Goal: Task Accomplishment & Management: Complete application form

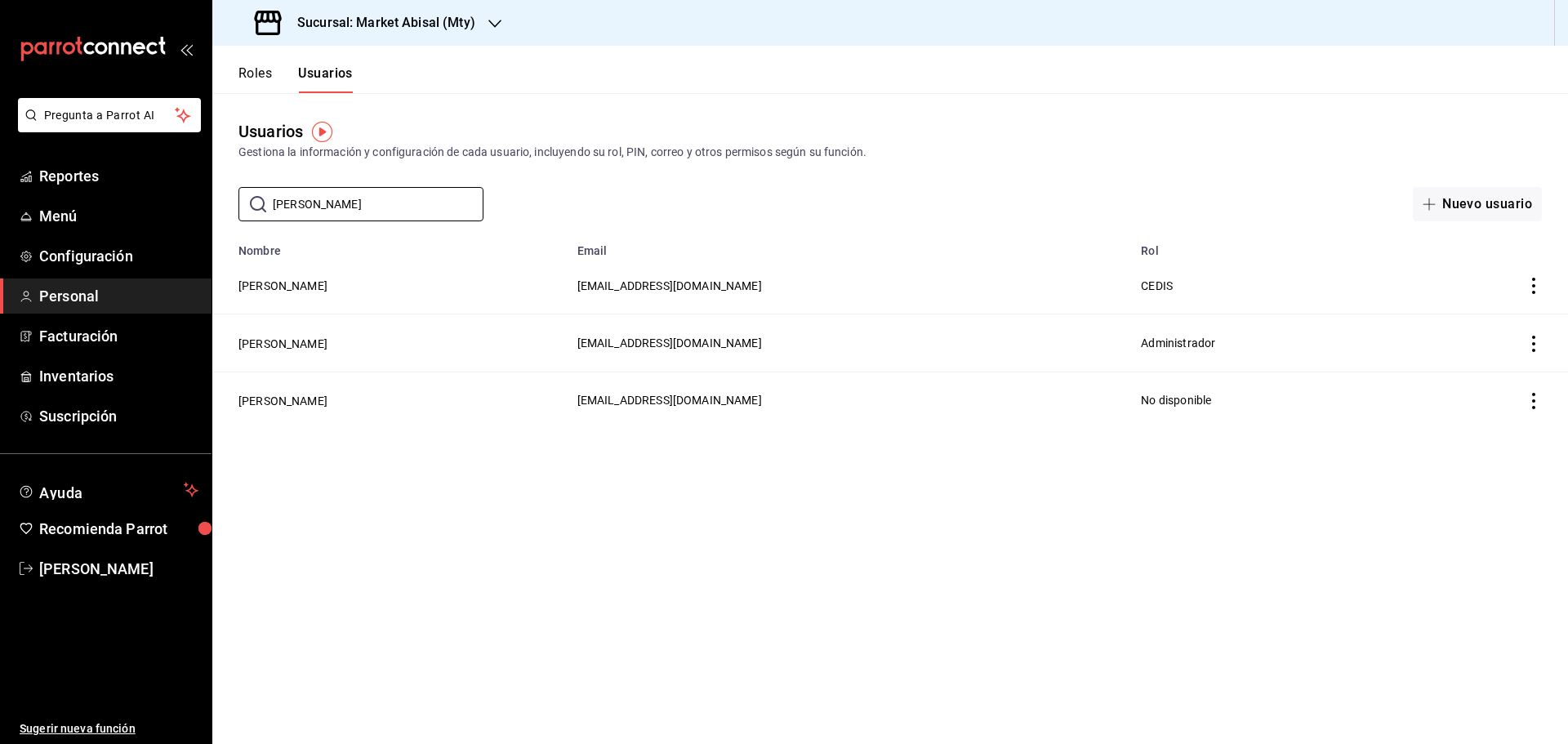
click at [82, 43] on icon "mailbox folders" at bounding box center [93, 49] width 147 height 24
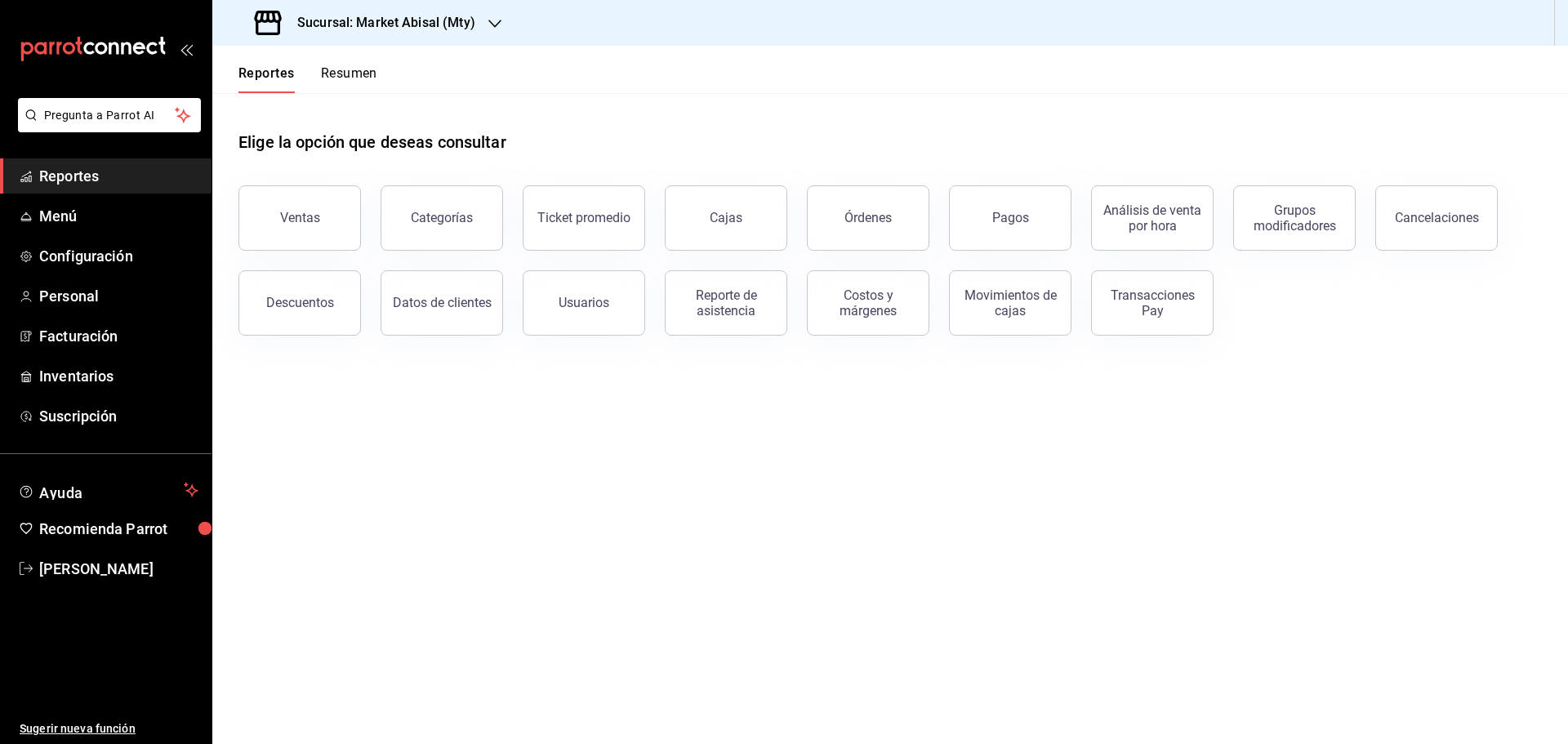
click at [120, 172] on span "Reportes" at bounding box center [119, 175] width 159 height 22
click at [470, 32] on h3 "Sucursal: Market Abisal (Mty)" at bounding box center [380, 23] width 191 height 20
click at [361, 71] on div "Abisal Seafoods (MTY)" at bounding box center [334, 71] width 218 height 17
click at [476, 26] on h3 "Sucursal: Abisal Seafoods (MTY)" at bounding box center [390, 23] width 212 height 20
click at [343, 73] on span "Abisal Seafoods (MTY)" at bounding box center [283, 71] width 118 height 17
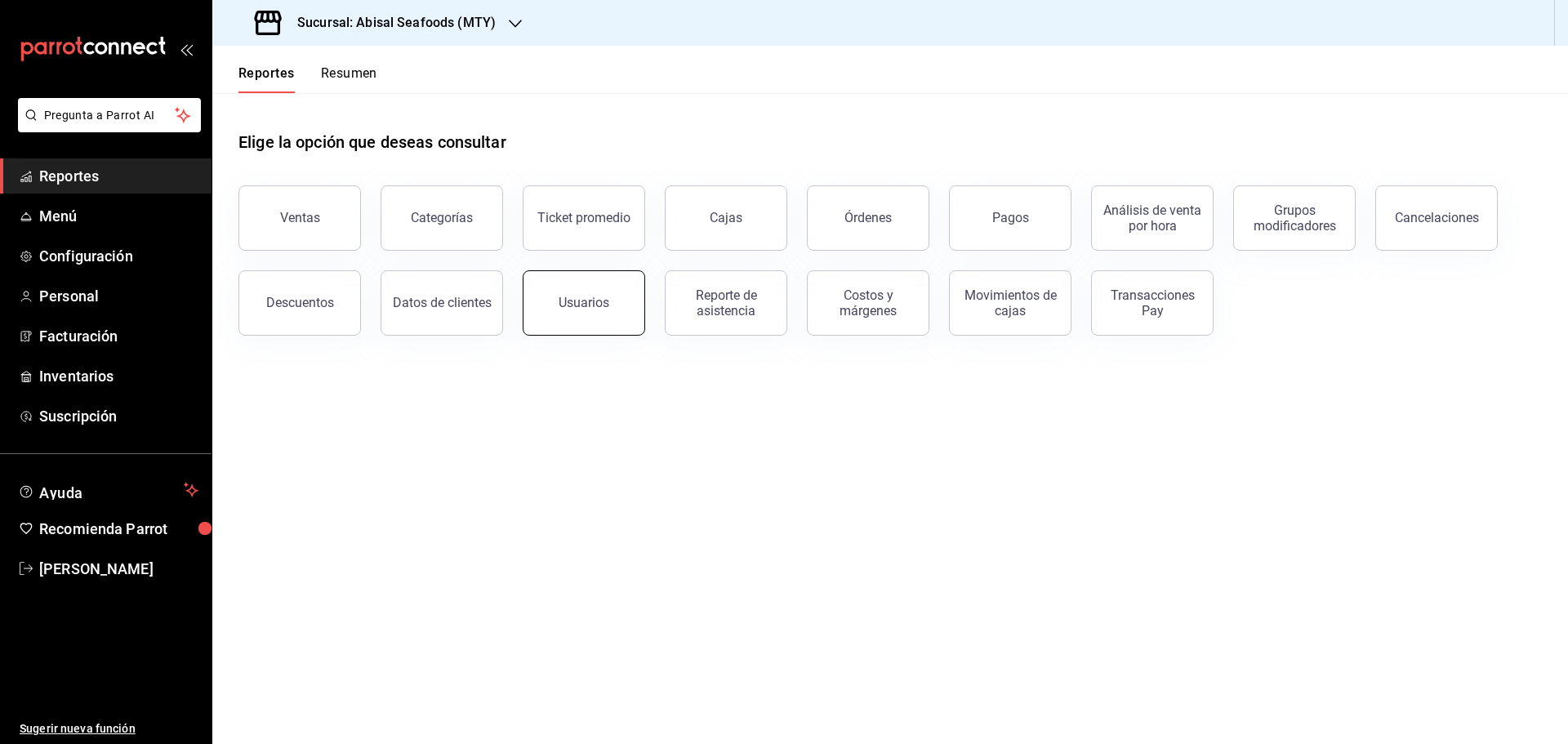
click at [559, 299] on button "Usuarios" at bounding box center [584, 302] width 122 height 65
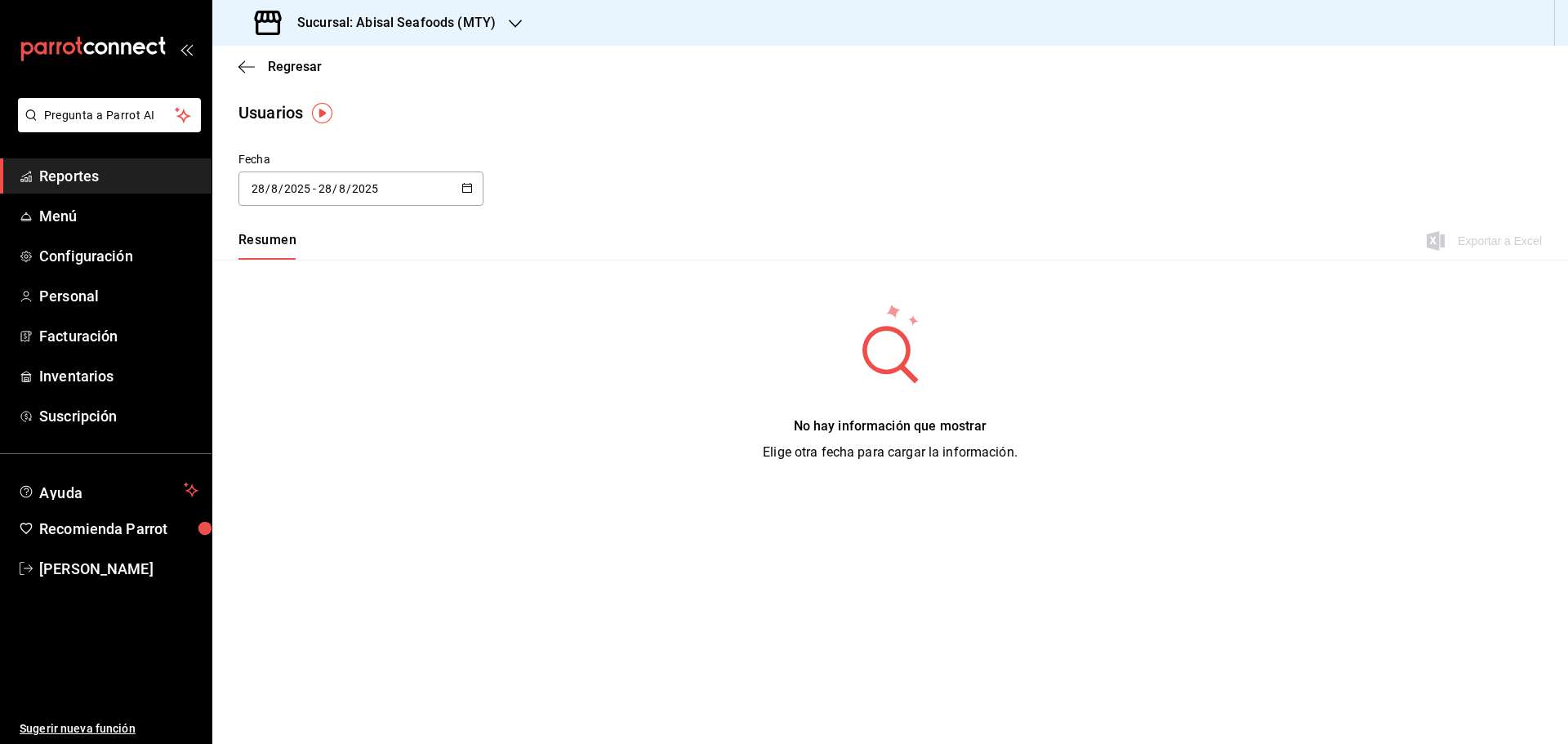
click at [466, 183] on icon "button" at bounding box center [467, 187] width 11 height 11
click at [342, 420] on li "Rango de fechas" at bounding box center [315, 424] width 154 height 37
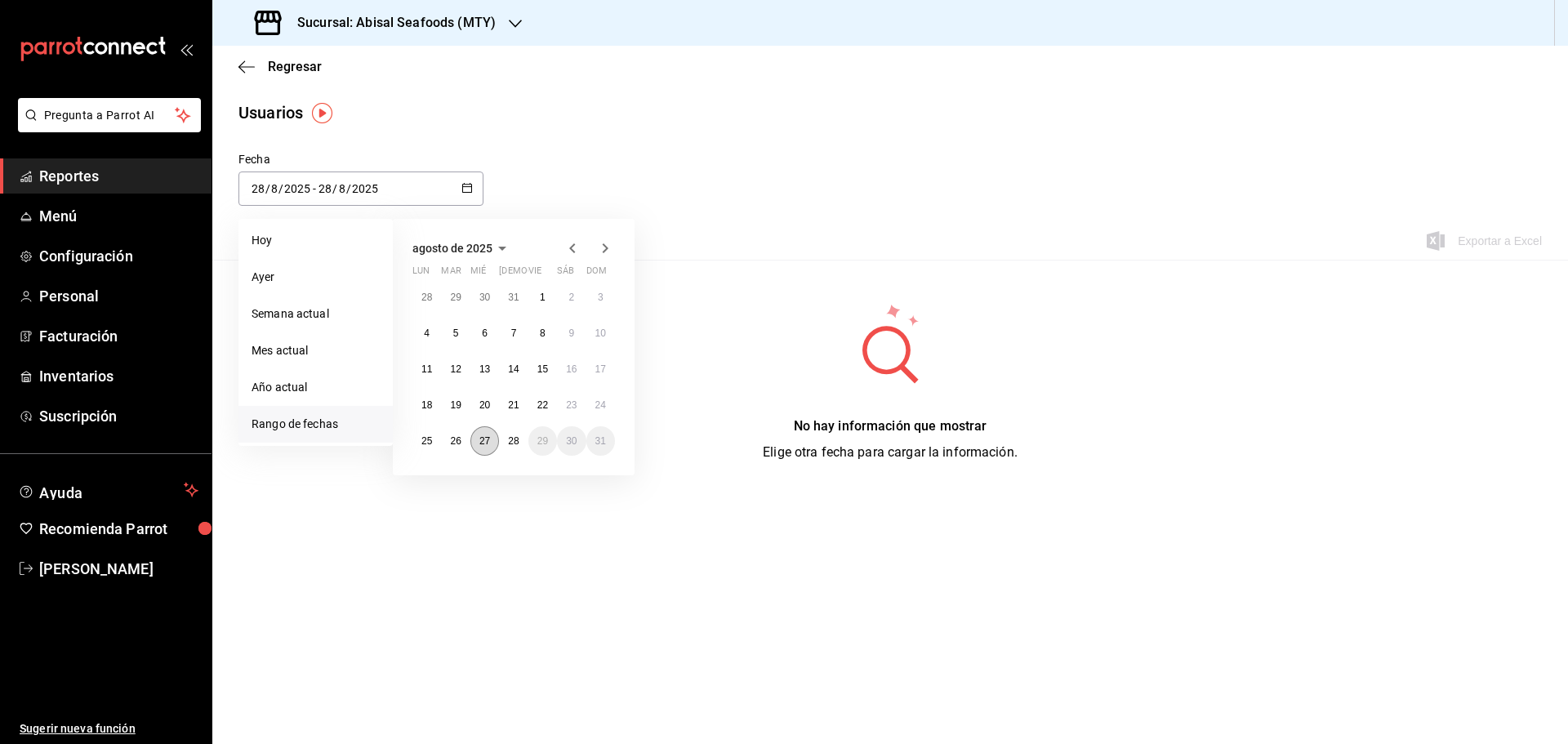
click at [489, 451] on button "27" at bounding box center [485, 441] width 28 height 29
click at [479, 446] on abbr "27" at bounding box center [484, 441] width 10 height 11
type input "[DATE]"
type input "27"
type input "[DATE]"
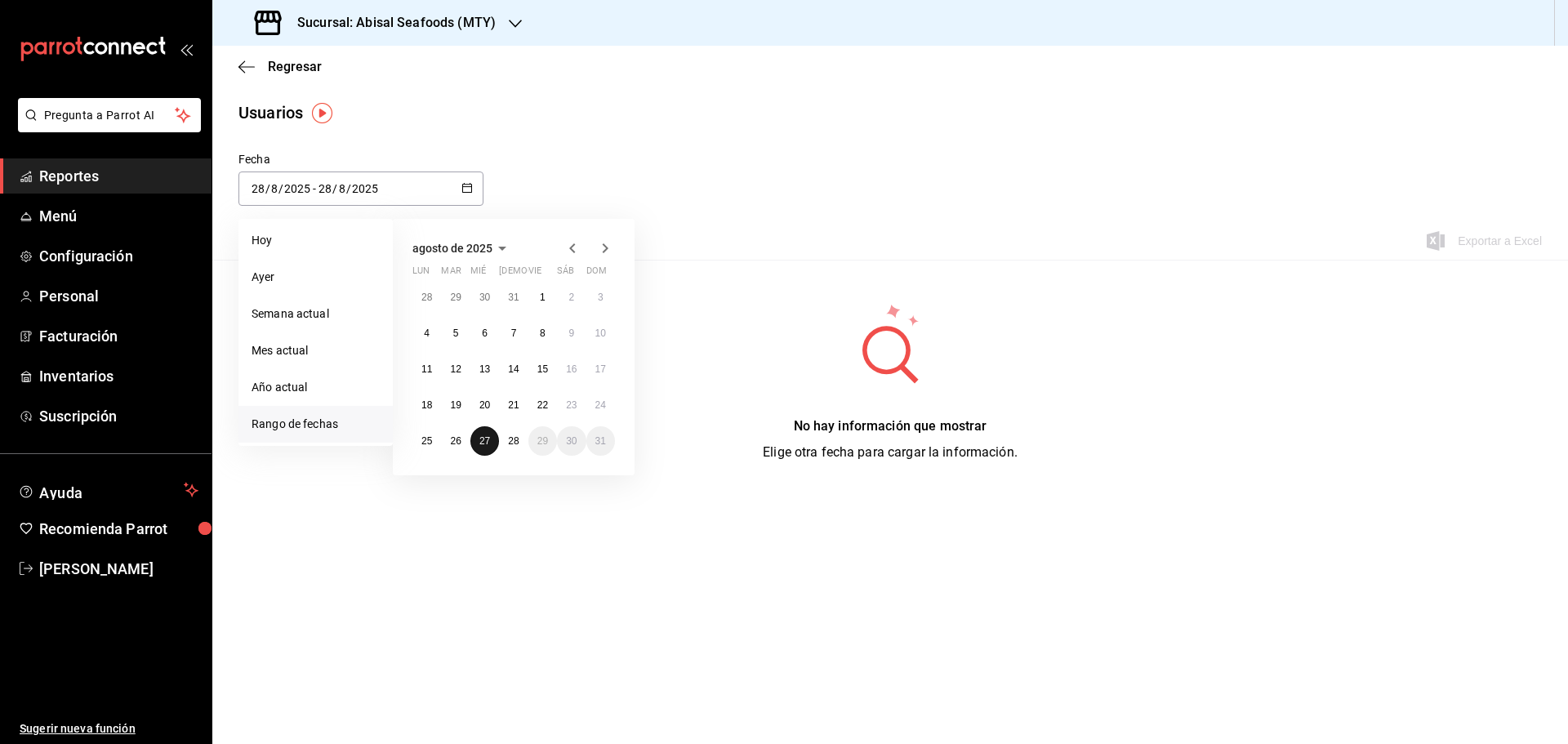
type input "27"
click at [479, 446] on div "Fecha [DATE] [DATE] - [DATE] [DATE] [DATE] [DATE] Semana actual Mes actual Año …" at bounding box center [891, 340] width 1356 height 380
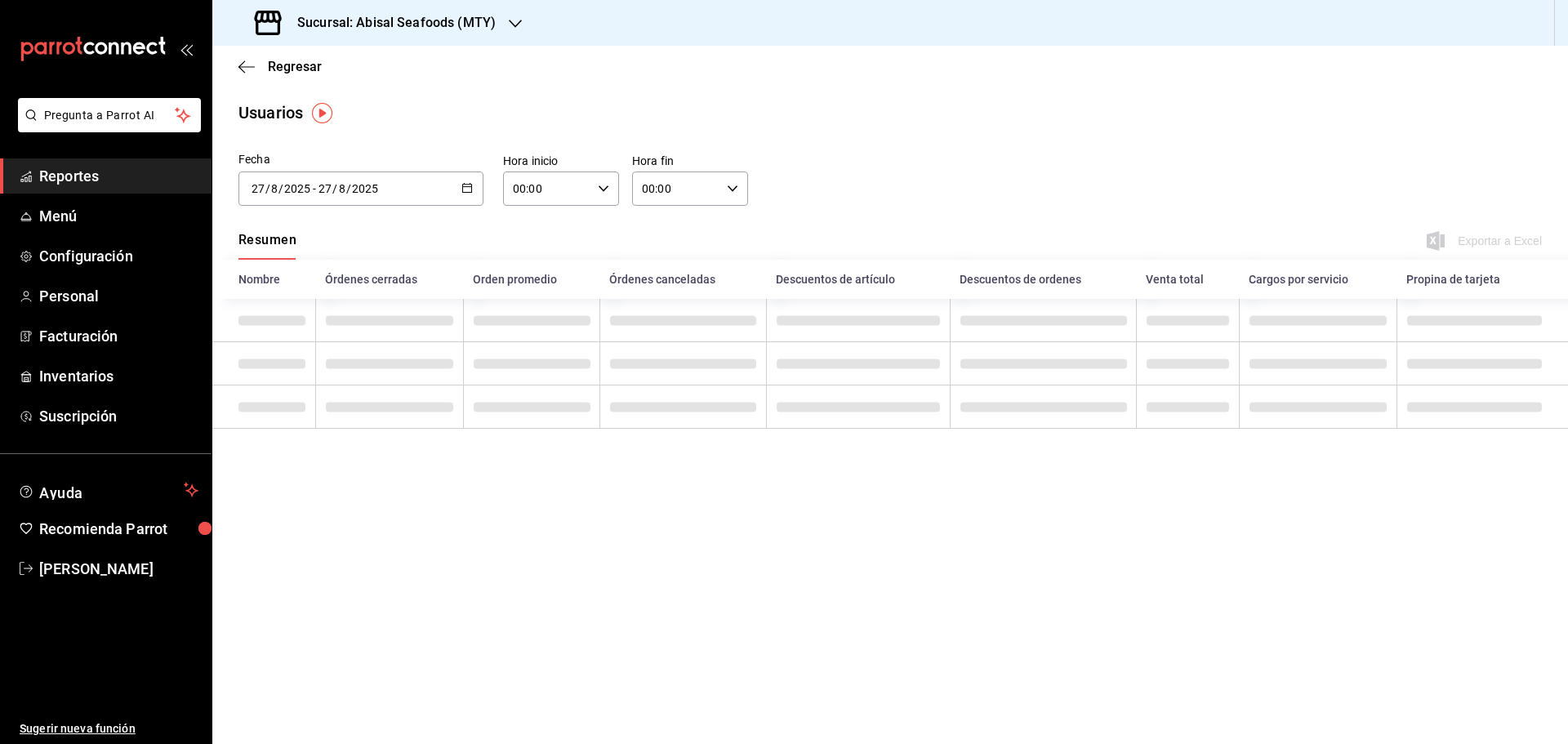
click at [911, 128] on main "Regresar Usuarios Fecha [DATE] [DATE] - [DATE] [DATE] [DATE] lun mar mié jue vi…" at bounding box center [891, 396] width 1356 height 699
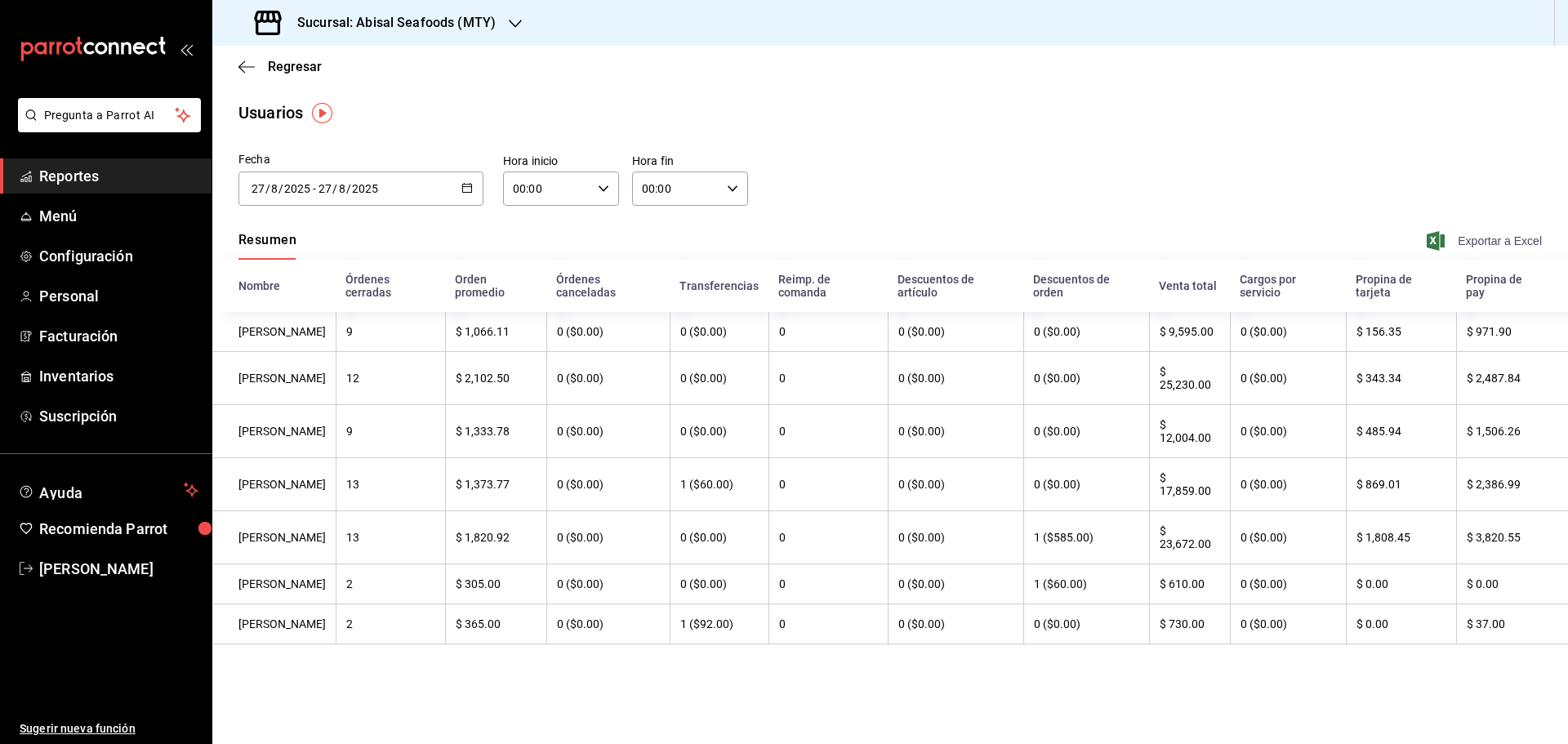
click at [1466, 237] on span "Exportar a Excel" at bounding box center [1486, 240] width 112 height 20
click at [434, 32] on h3 "Sucursal: Abisal Seafoods (MTY)" at bounding box center [390, 23] width 212 height 20
click at [292, 153] on div "Deep" at bounding box center [335, 144] width 245 height 37
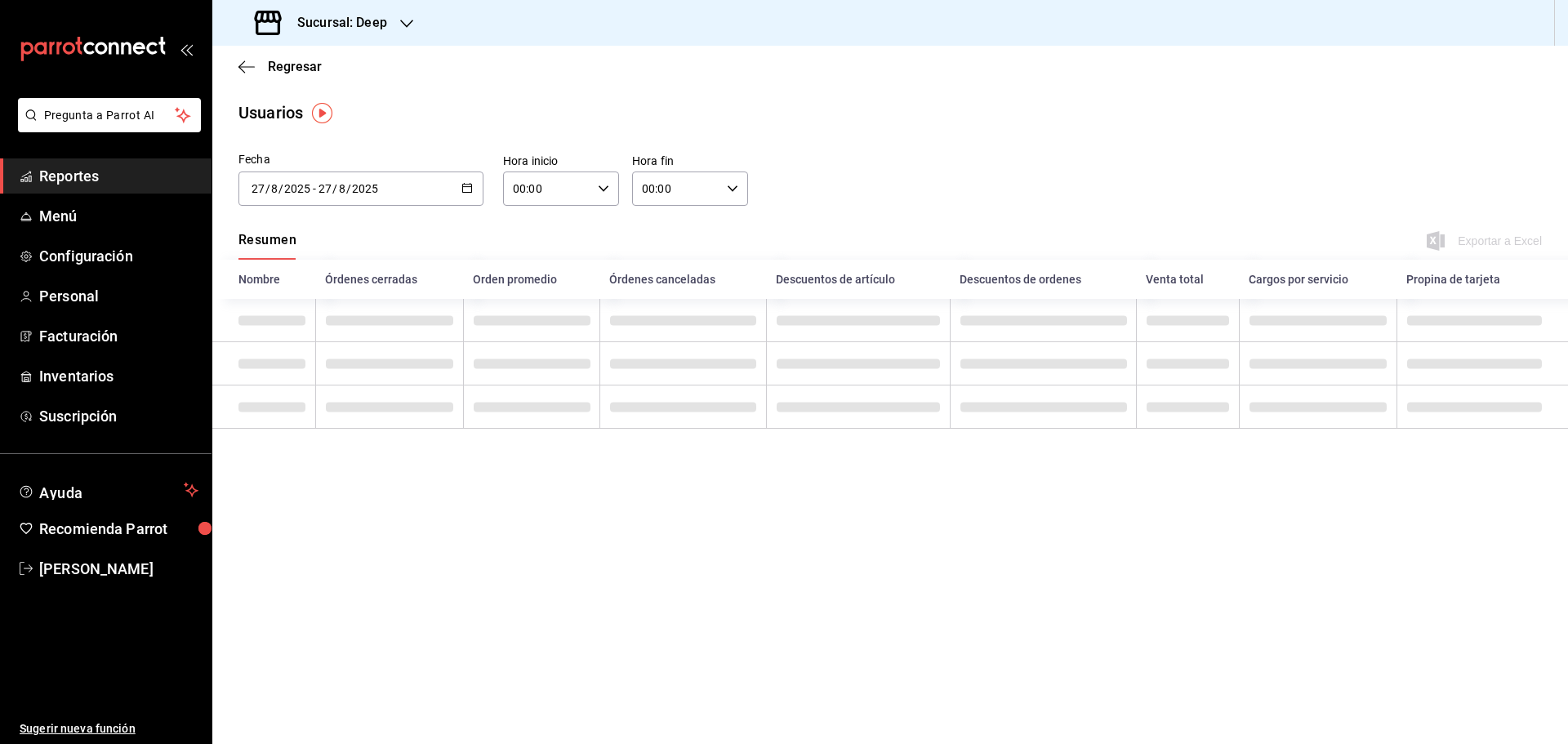
click at [468, 188] on icon "button" at bounding box center [467, 187] width 11 height 11
click at [322, 420] on li "Rango de fechas" at bounding box center [315, 424] width 154 height 37
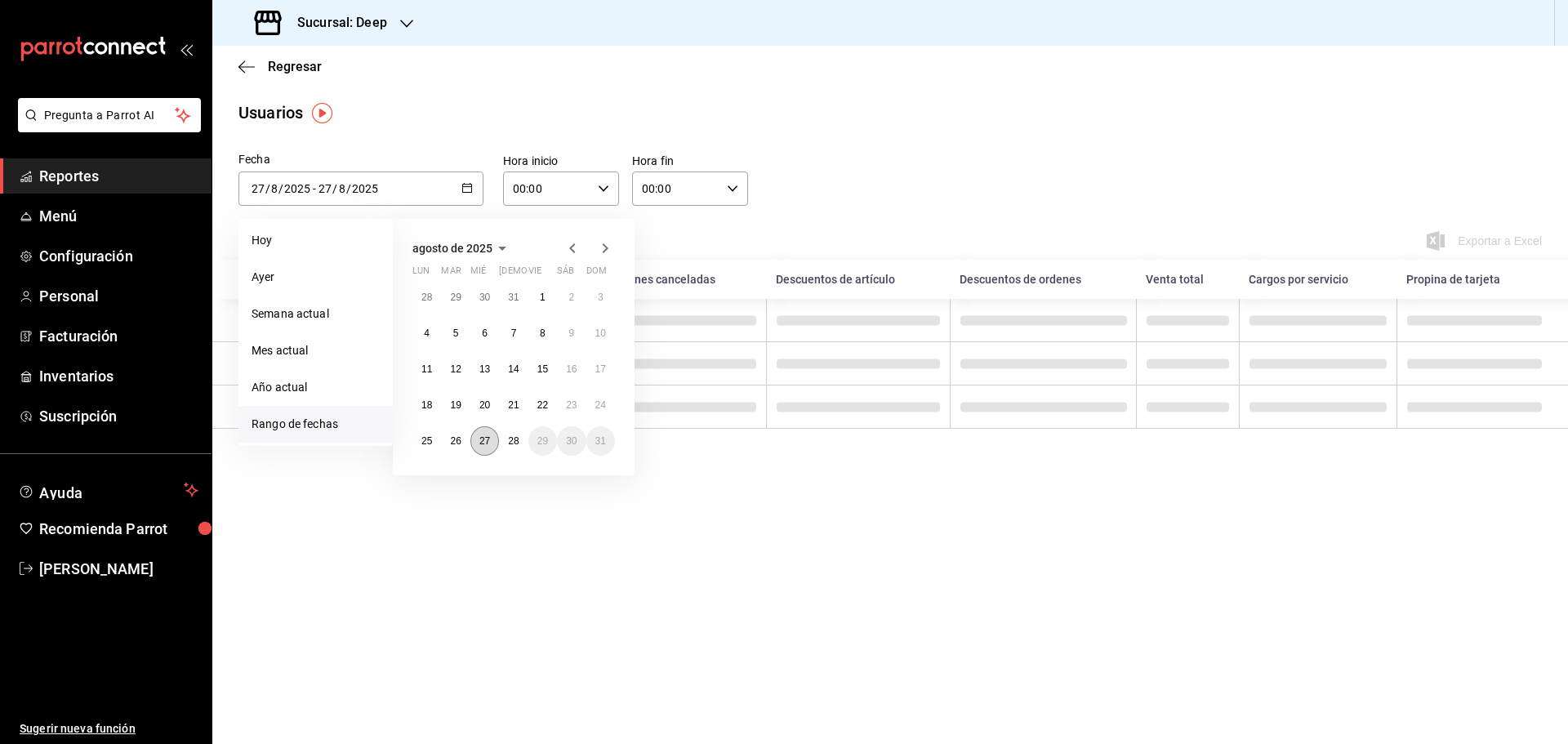
click at [480, 440] on abbr "27" at bounding box center [484, 441] width 10 height 11
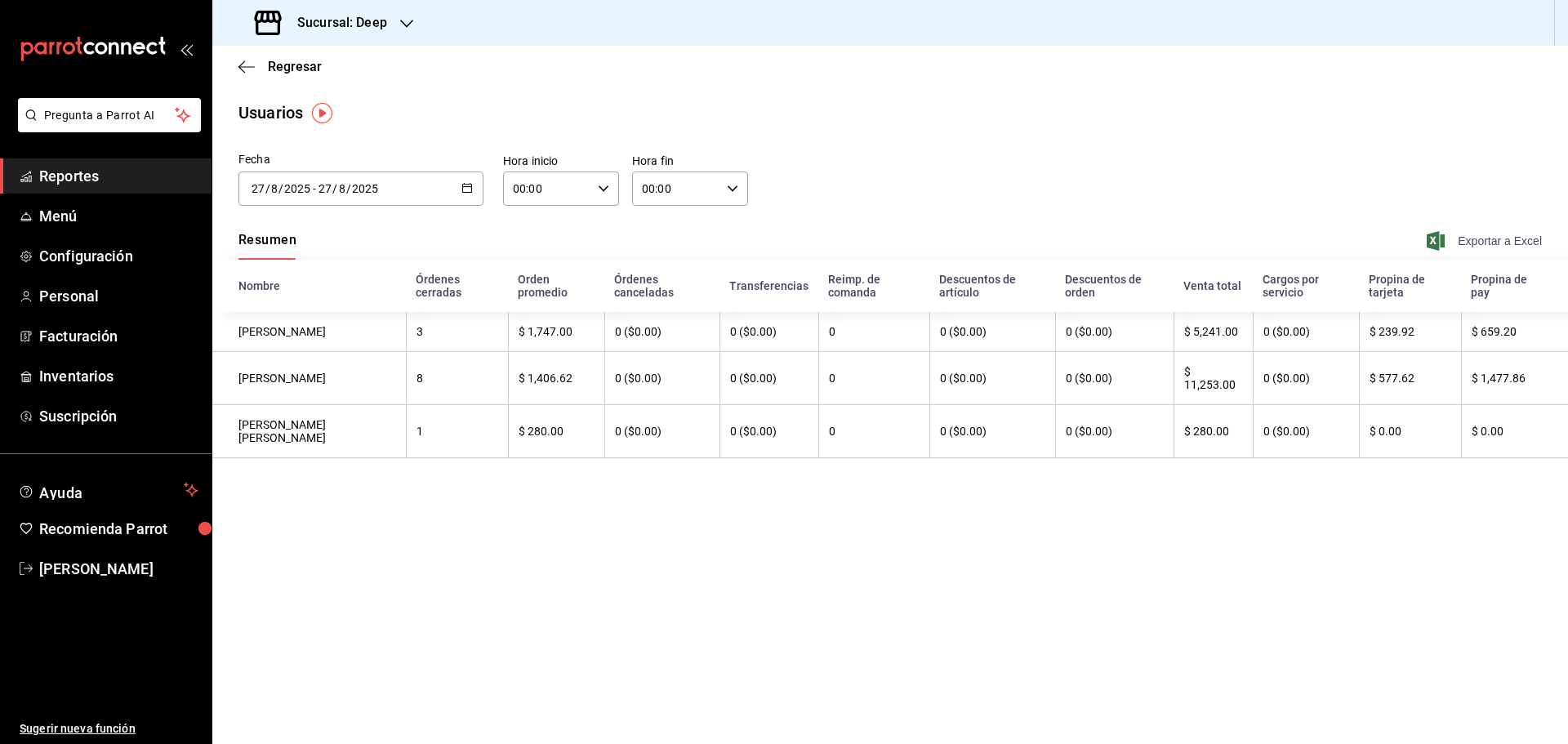
click at [1470, 237] on span "Exportar a Excel" at bounding box center [1486, 240] width 112 height 20
click at [105, 175] on span "Reportes" at bounding box center [119, 175] width 159 height 22
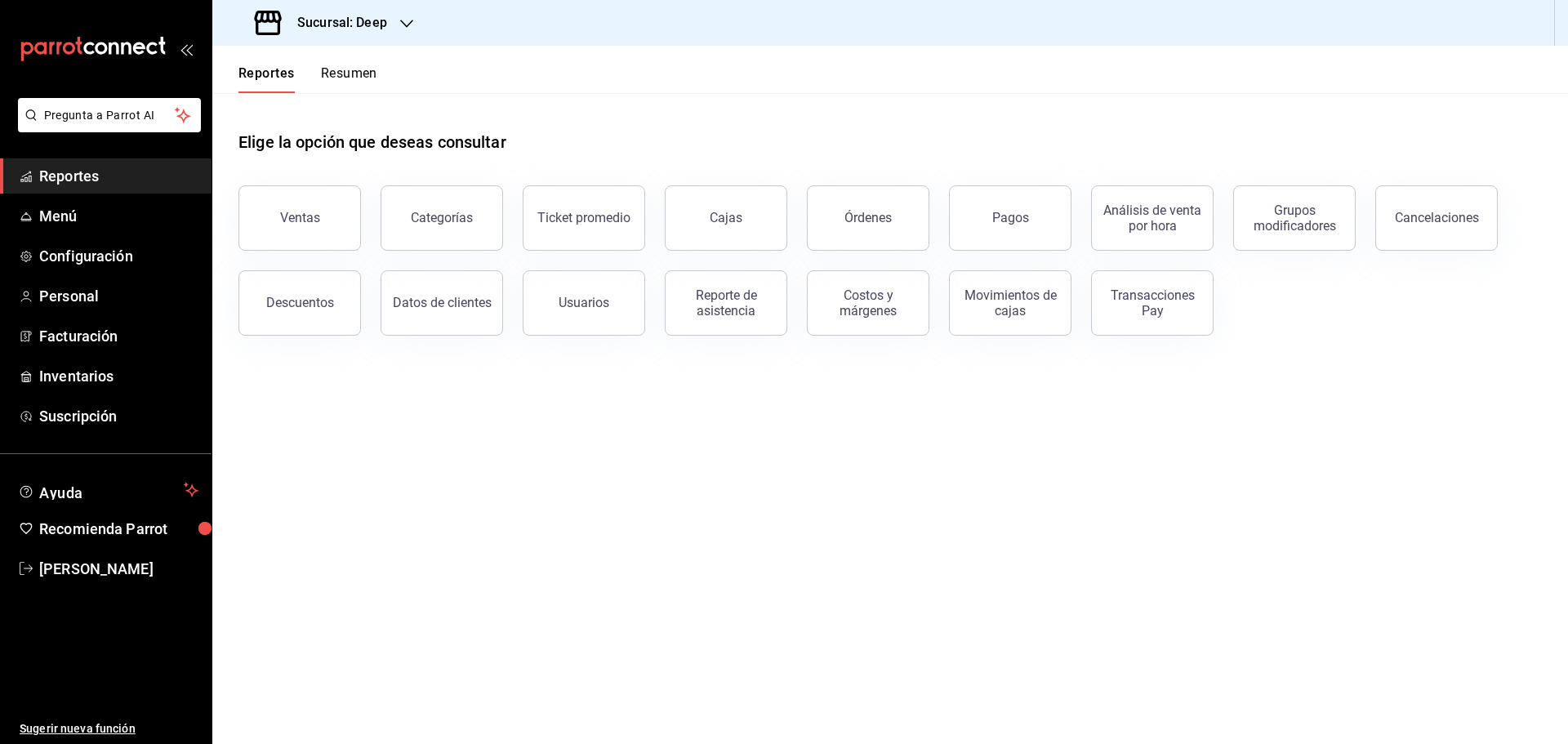
click at [352, 19] on h3 "Sucursal: Deep" at bounding box center [335, 23] width 103 height 20
click at [299, 75] on span "Abisal Seafoods (MTY)" at bounding box center [283, 71] width 118 height 17
click at [422, 26] on h3 "Sucursal: Abisal Seafoods (MTY)" at bounding box center [390, 23] width 212 height 20
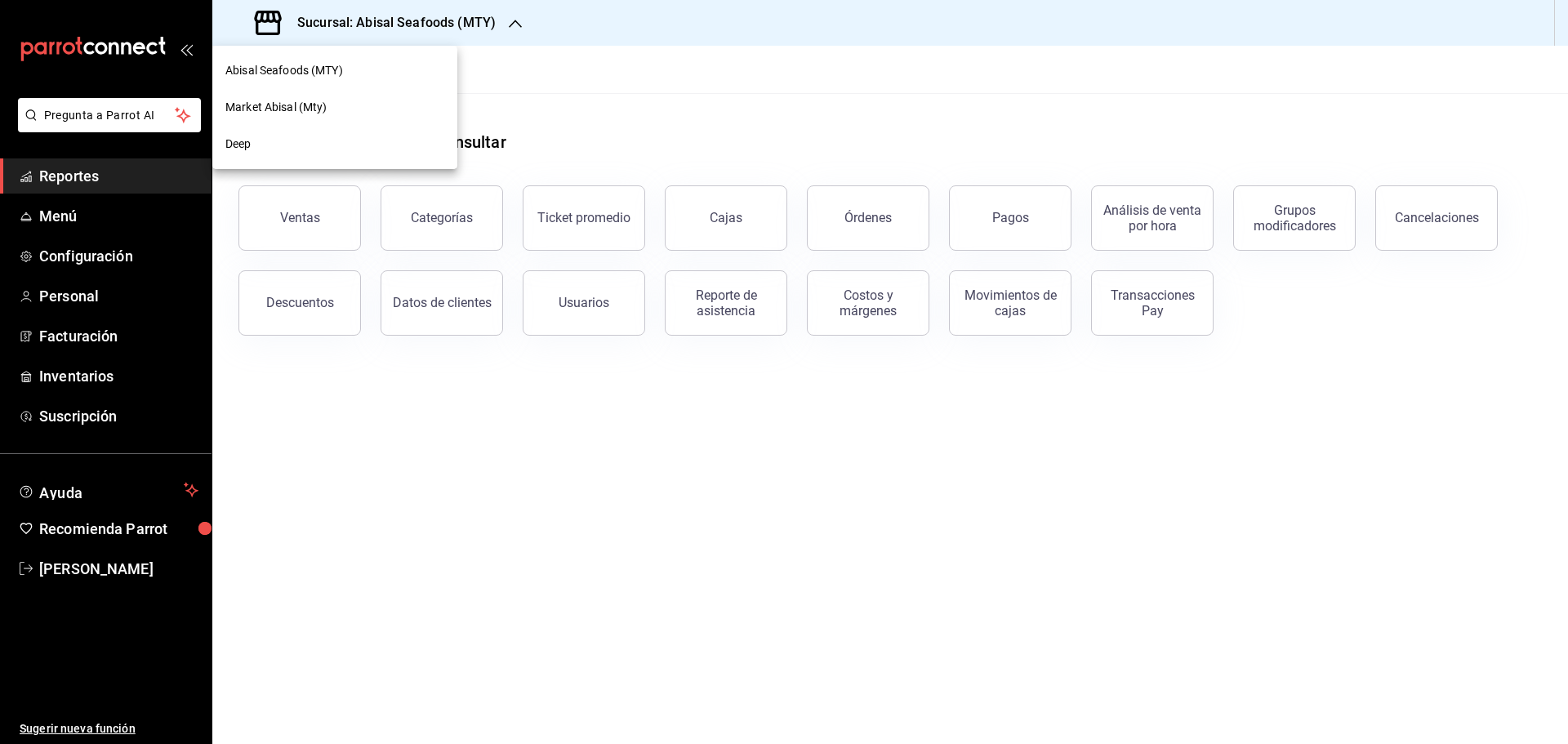
click at [333, 69] on span "Abisal Seafoods (MTY)" at bounding box center [283, 71] width 118 height 17
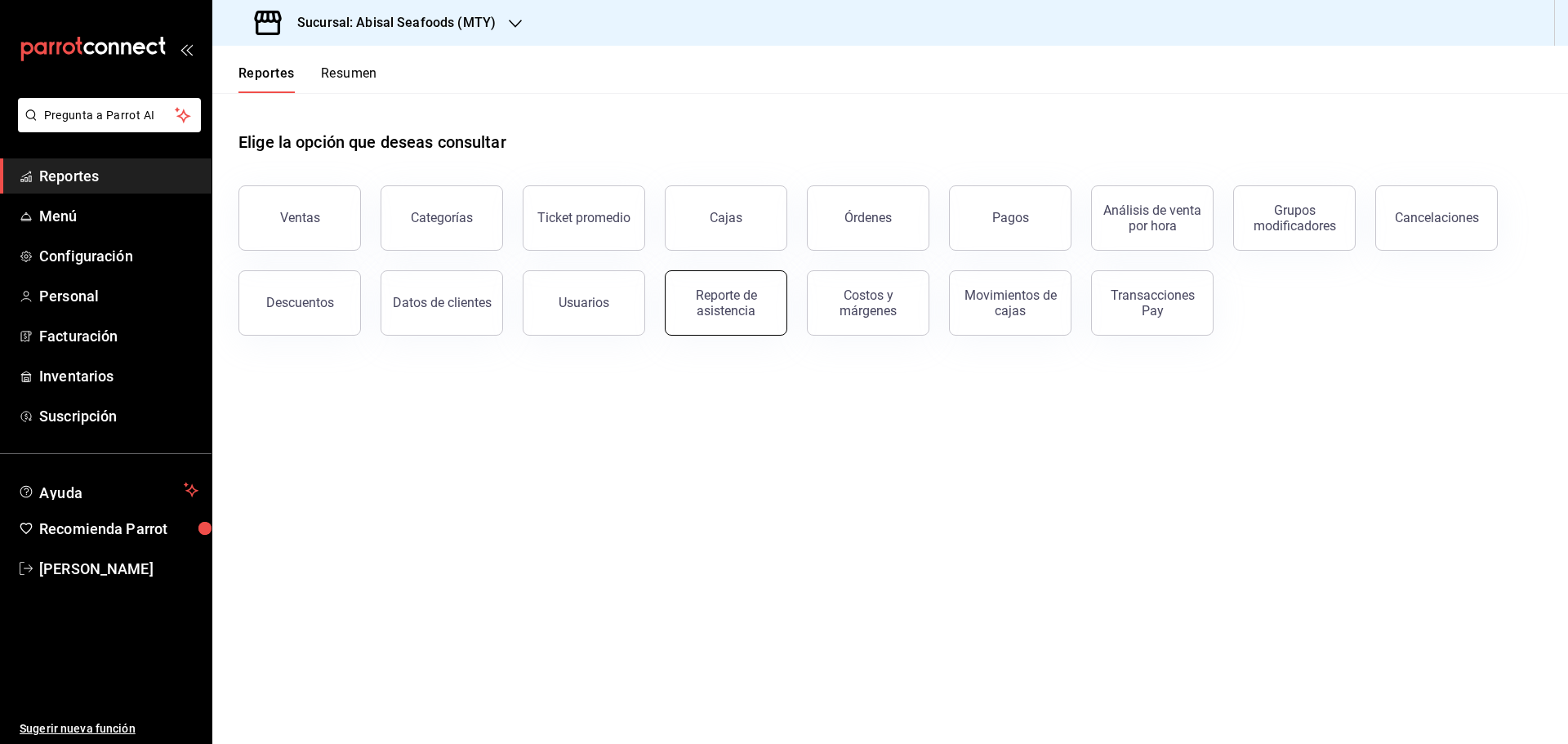
click at [734, 305] on div "Reporte de asistencia" at bounding box center [726, 302] width 102 height 31
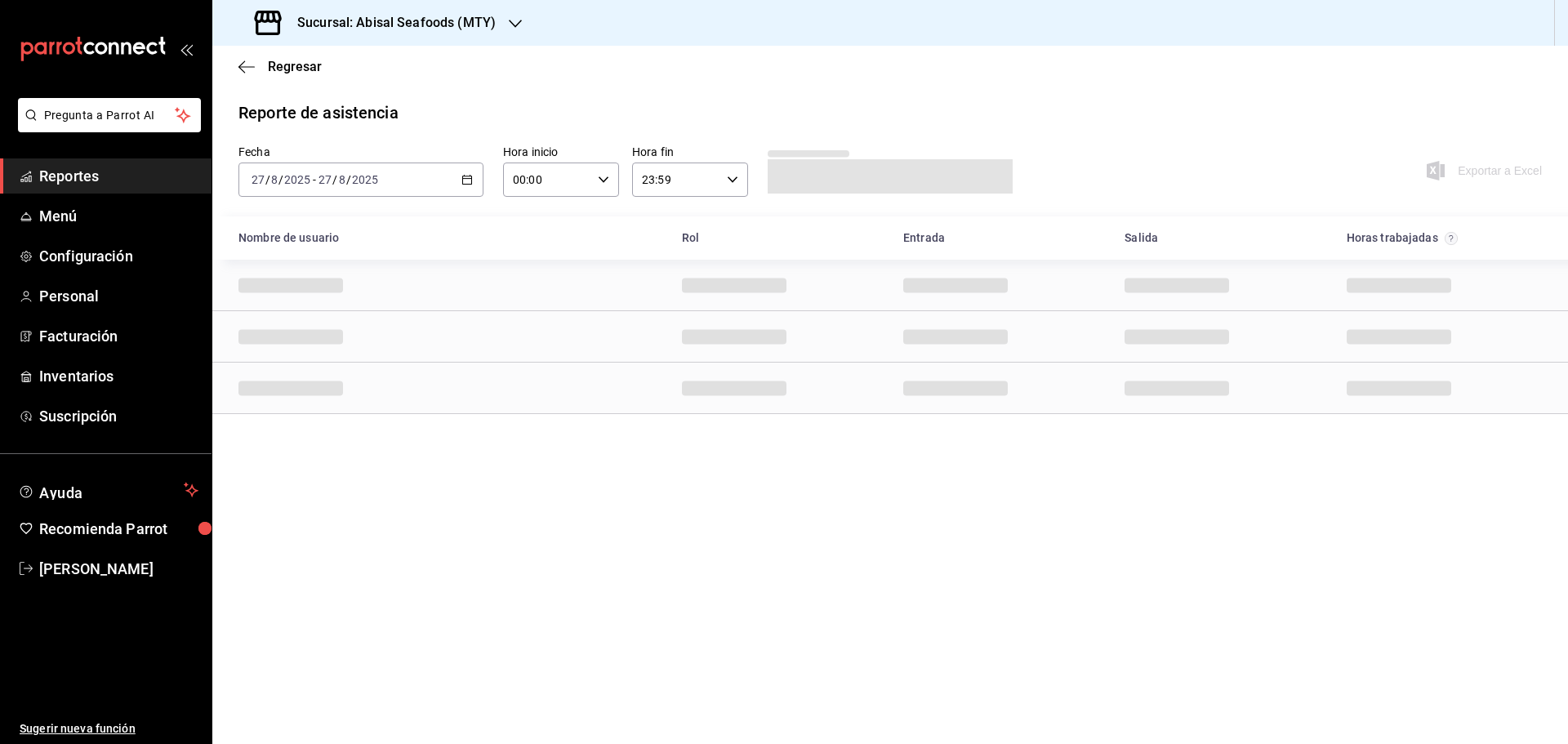
click at [464, 183] on icon "button" at bounding box center [467, 180] width 11 height 11
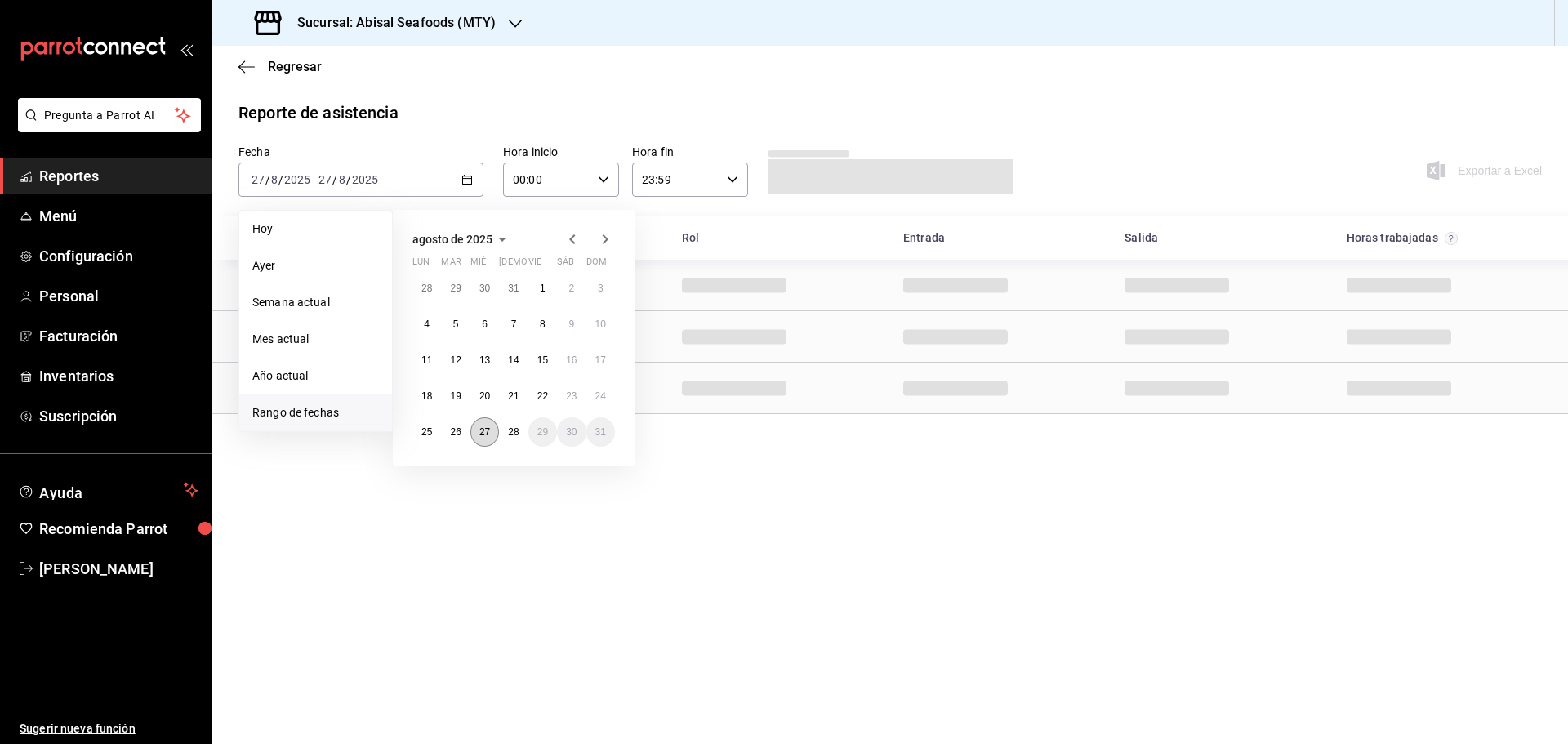
click at [485, 431] on abbr "27" at bounding box center [484, 432] width 10 height 11
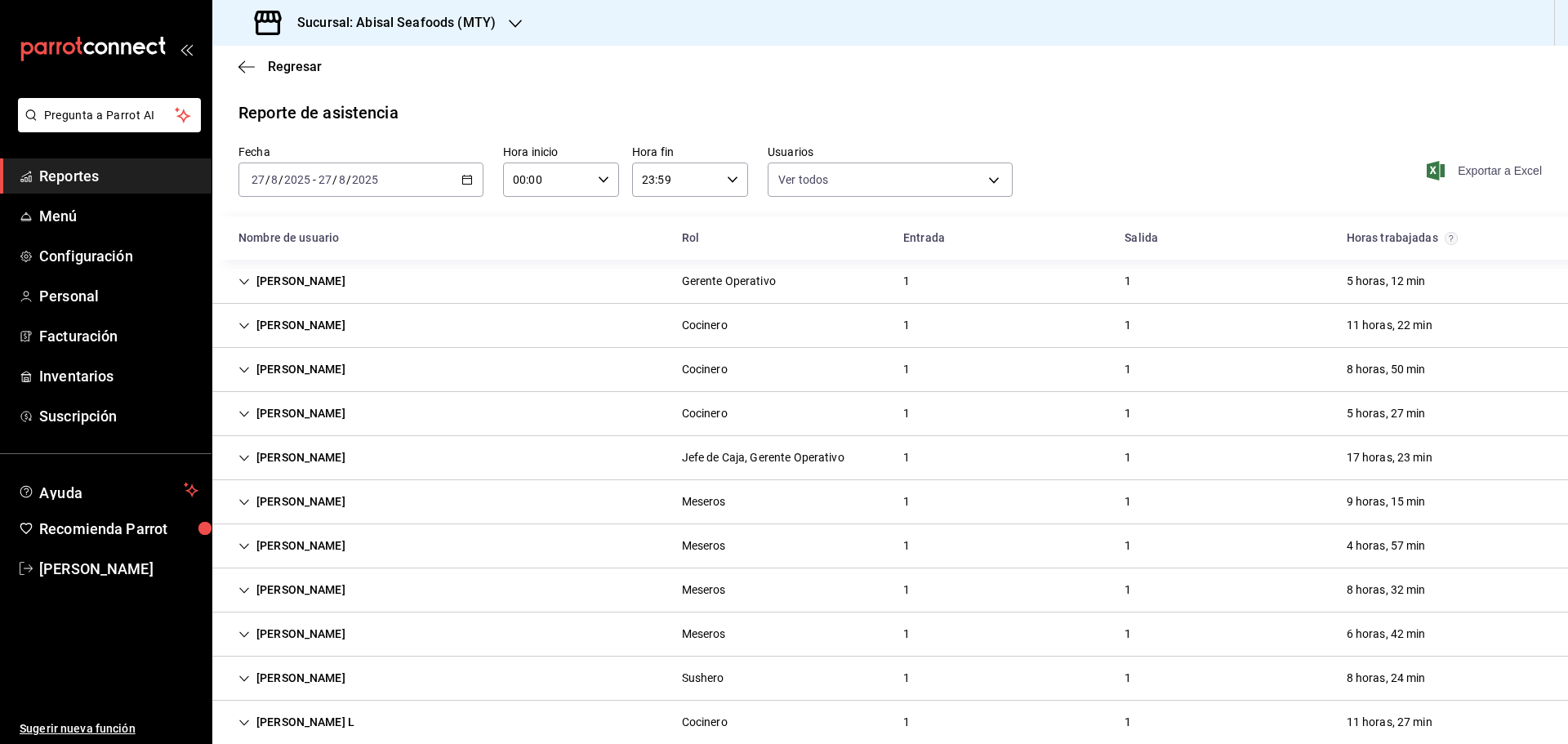
click at [1470, 167] on span "Exportar a Excel" at bounding box center [1486, 170] width 112 height 20
click at [414, 22] on h3 "Sucursal: Abisal Seafoods (MTY)" at bounding box center [390, 23] width 212 height 20
click at [332, 115] on div "Market Abisal (Mty)" at bounding box center [334, 107] width 218 height 17
type input "306a98c0-6940-4e4e-933e-54fb4acd2f42,a10db752-46b7-4f62-b4af-cf2cdd13f665,fbcc5…"
click at [89, 170] on span "Reportes" at bounding box center [119, 175] width 159 height 22
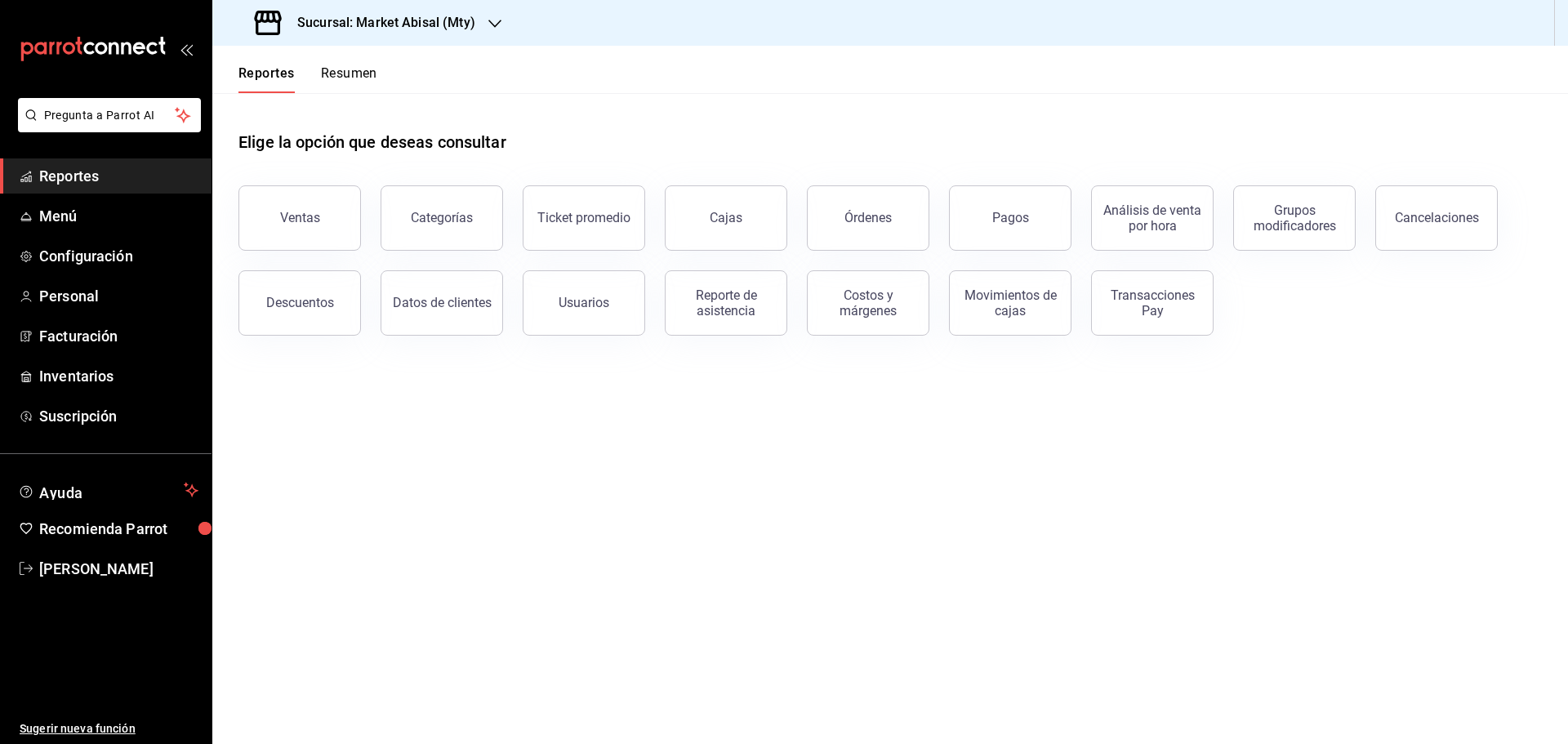
click at [440, 25] on h3 "Sucursal: Market Abisal (Mty)" at bounding box center [380, 23] width 191 height 20
click at [341, 110] on div "Market Abisal (Mty)" at bounding box center [334, 107] width 218 height 17
click at [90, 291] on span "Personal" at bounding box center [119, 296] width 159 height 22
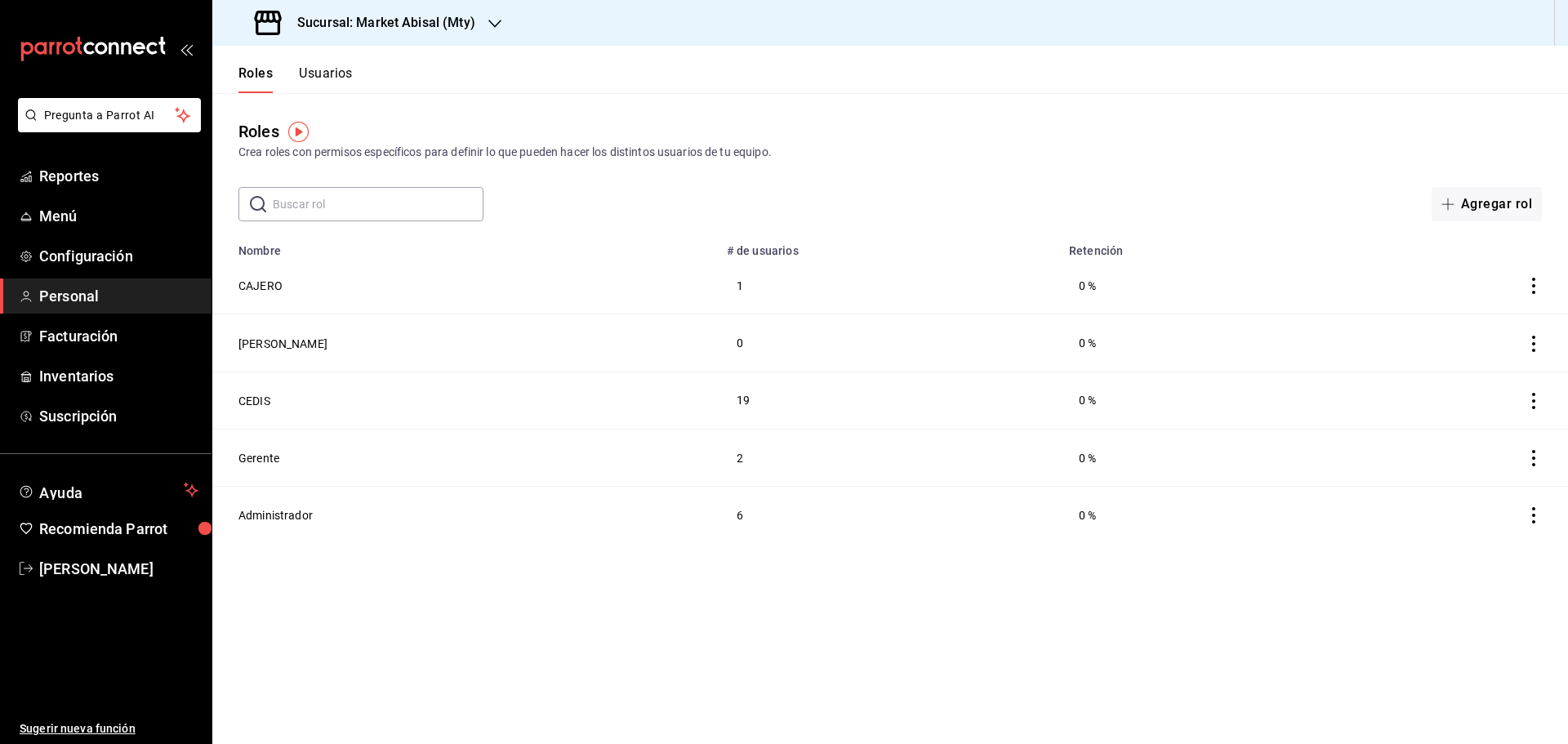
click at [330, 75] on button "Usuarios" at bounding box center [325, 78] width 54 height 27
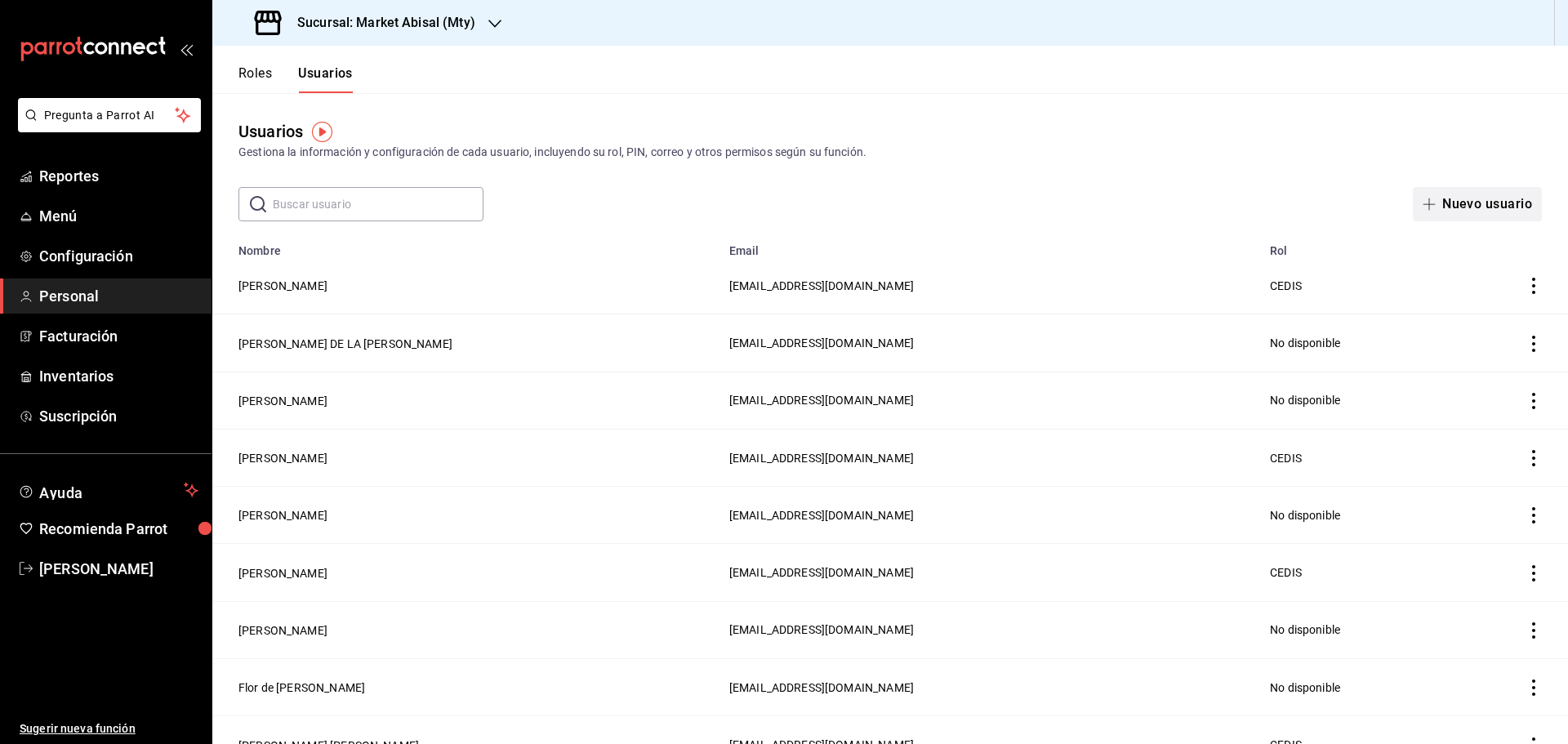
click at [1463, 194] on button "Nuevo usuario" at bounding box center [1477, 204] width 129 height 34
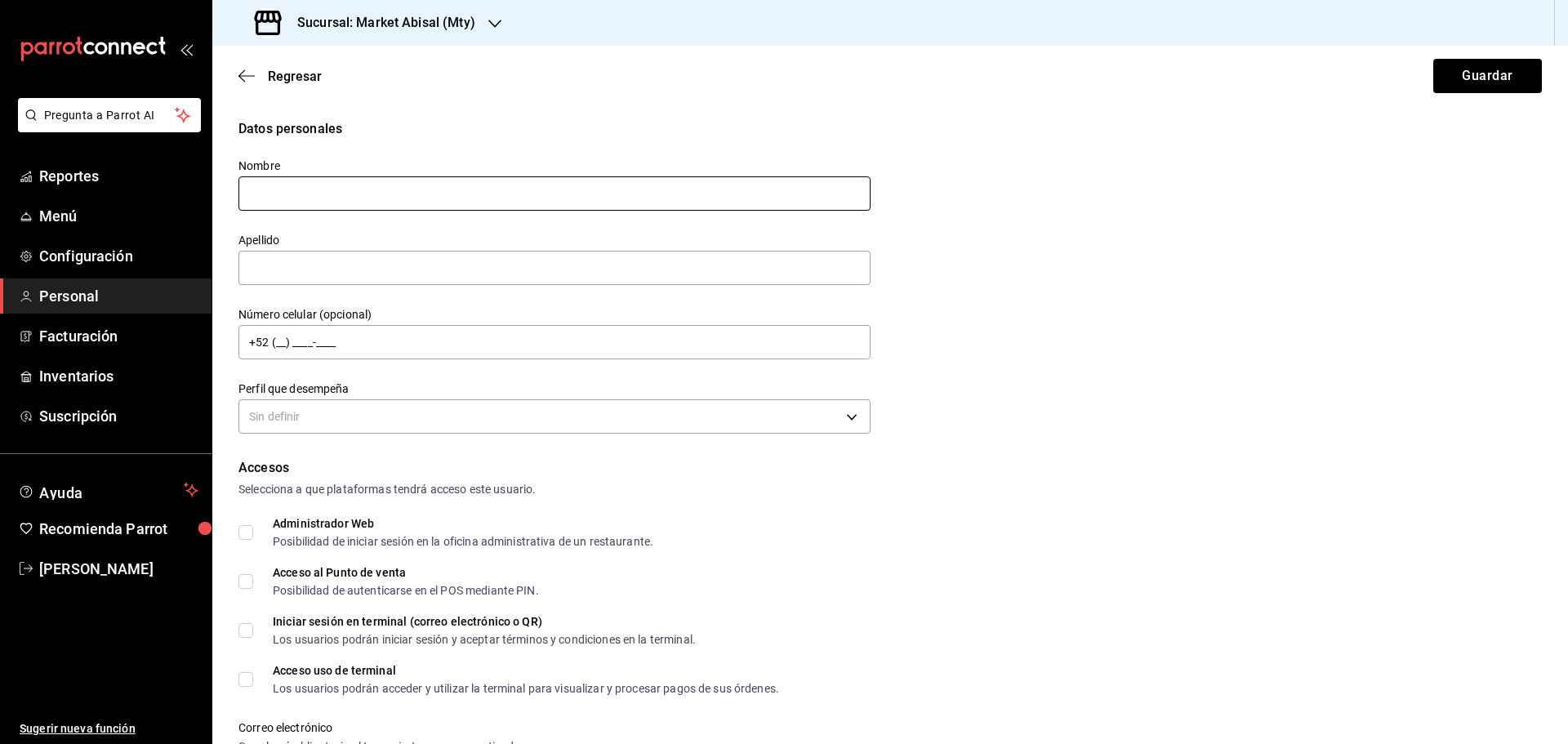
click at [423, 195] on input "text" at bounding box center [554, 193] width 632 height 34
type input "[PERSON_NAME]"
click at [383, 270] on input "text" at bounding box center [554, 267] width 632 height 34
click at [1433, 58] on button "Guardar" at bounding box center [1487, 75] width 108 height 34
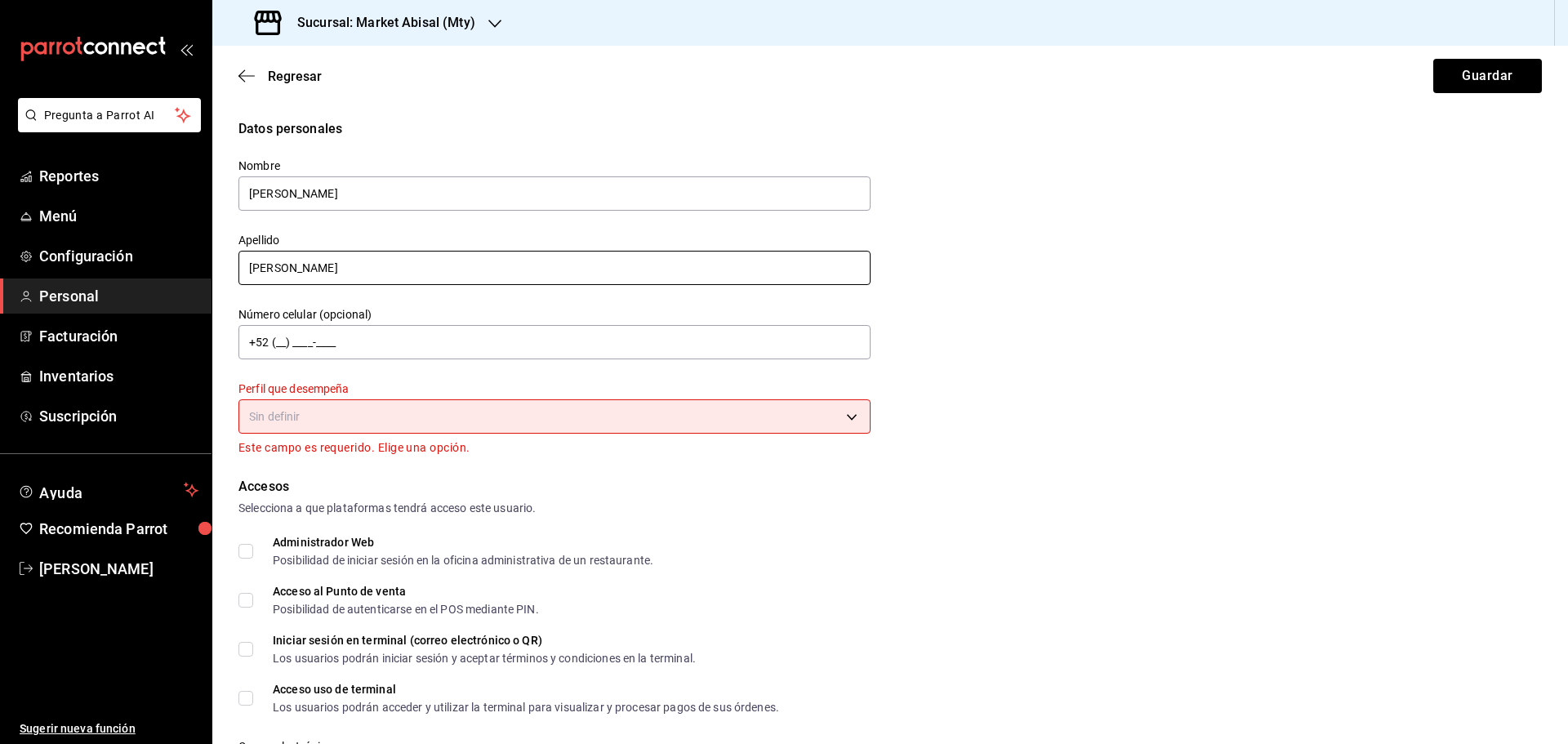
type input "[PERSON_NAME]"
click at [1098, 292] on div "Datos personales Nombre [PERSON_NAME] Flores Santiago Número celular (opcional)…" at bounding box center [890, 288] width 1303 height 338
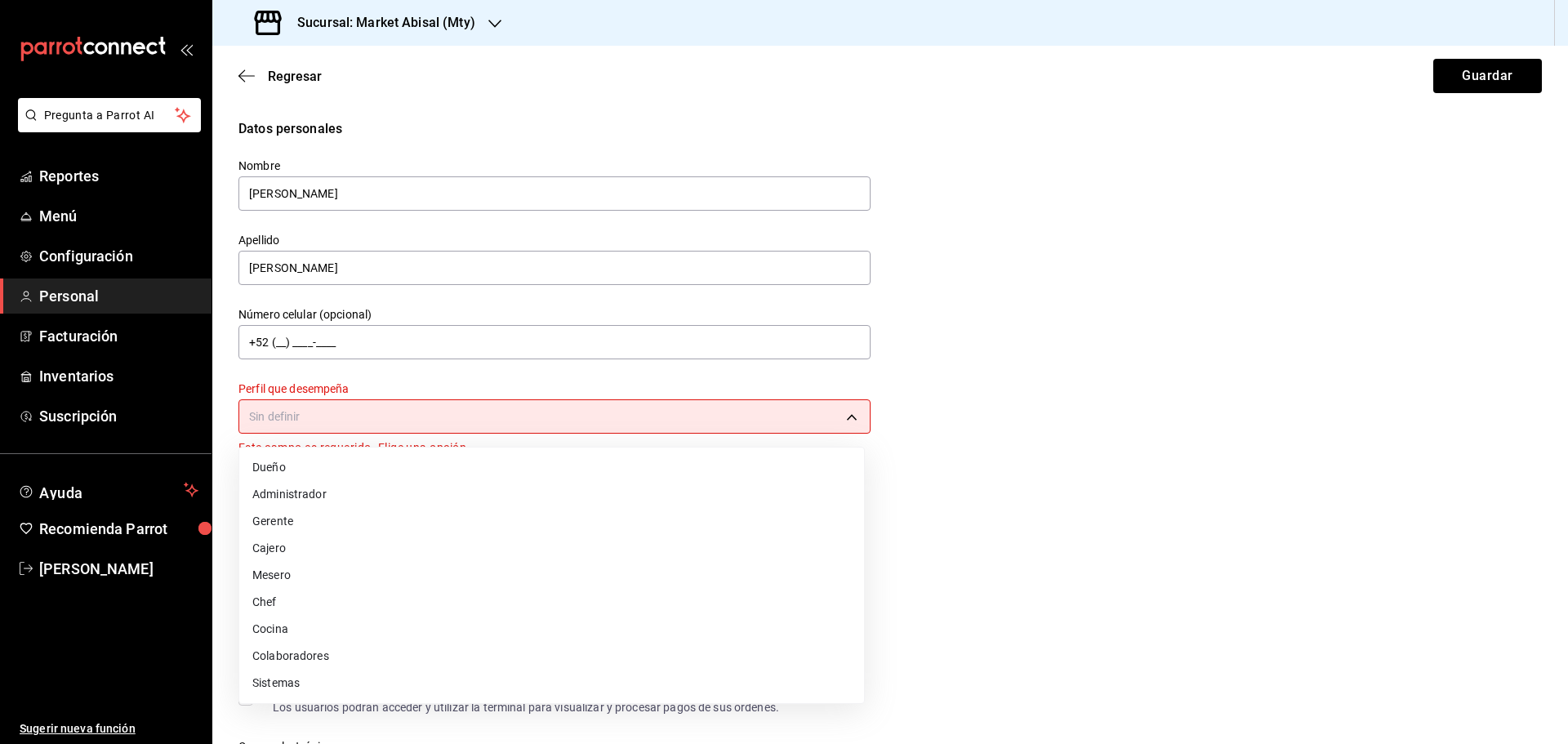
click at [823, 404] on body "Pregunta a Parrot AI Reportes Menú Configuración Personal Facturación Inventari…" at bounding box center [784, 372] width 1568 height 744
click at [302, 658] on li "Colaboradores" at bounding box center [552, 656] width 625 height 27
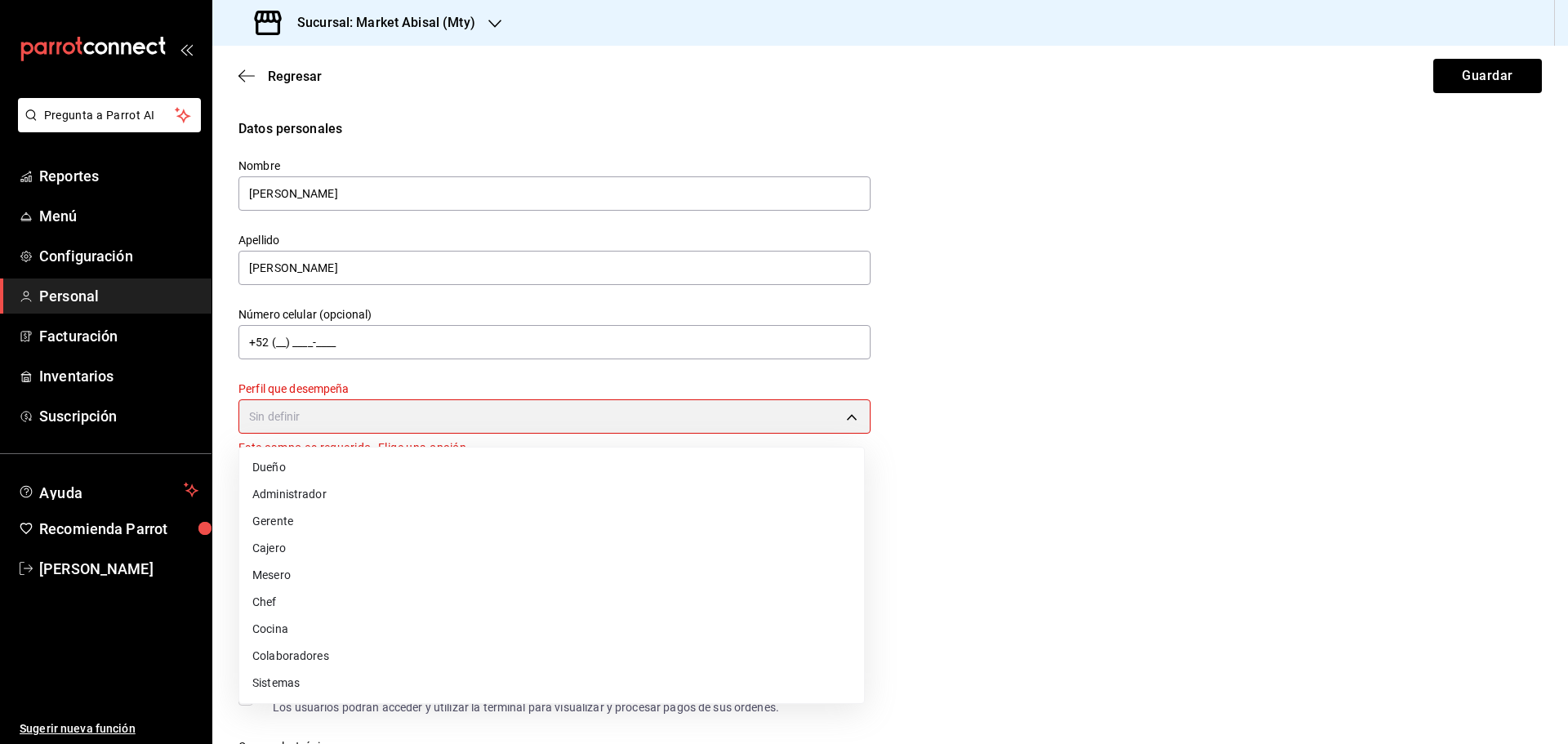
type input "STAFF"
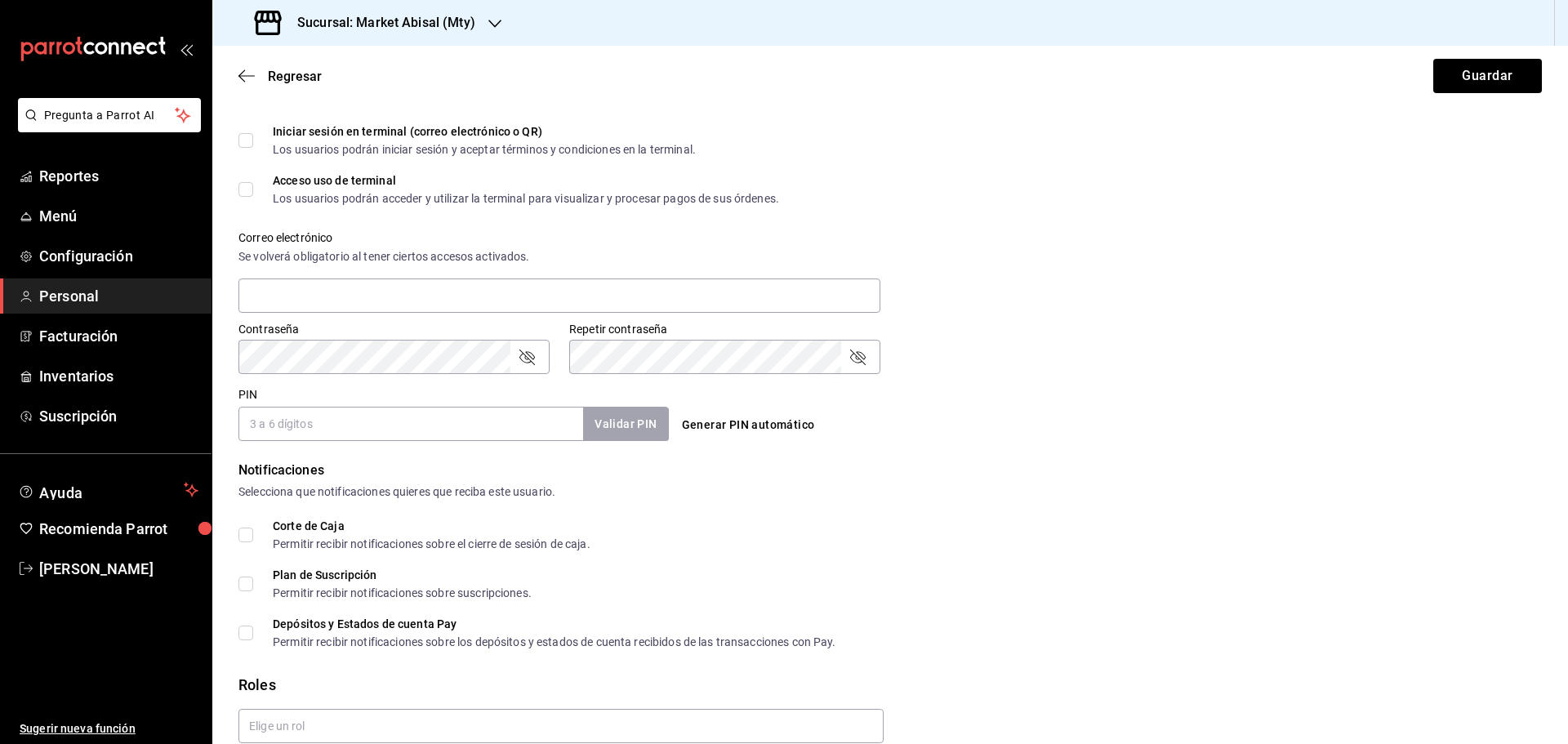
scroll to position [561, 0]
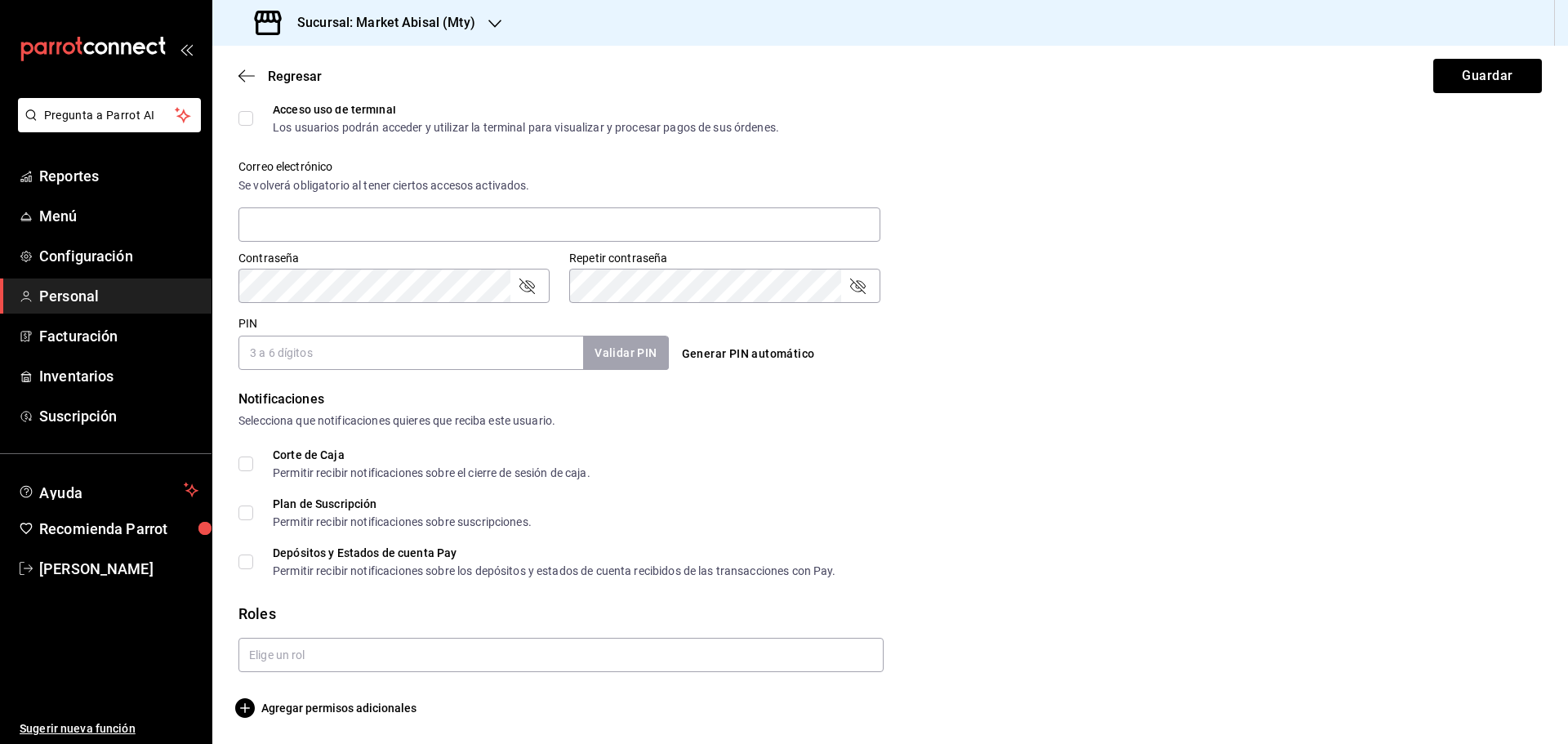
drag, startPoint x: 349, startPoint y: 361, endPoint x: 334, endPoint y: 354, distance: 16.6
click at [349, 361] on input "PIN" at bounding box center [411, 352] width 345 height 34
type input "8998"
click at [365, 660] on input "text" at bounding box center [560, 655] width 645 height 34
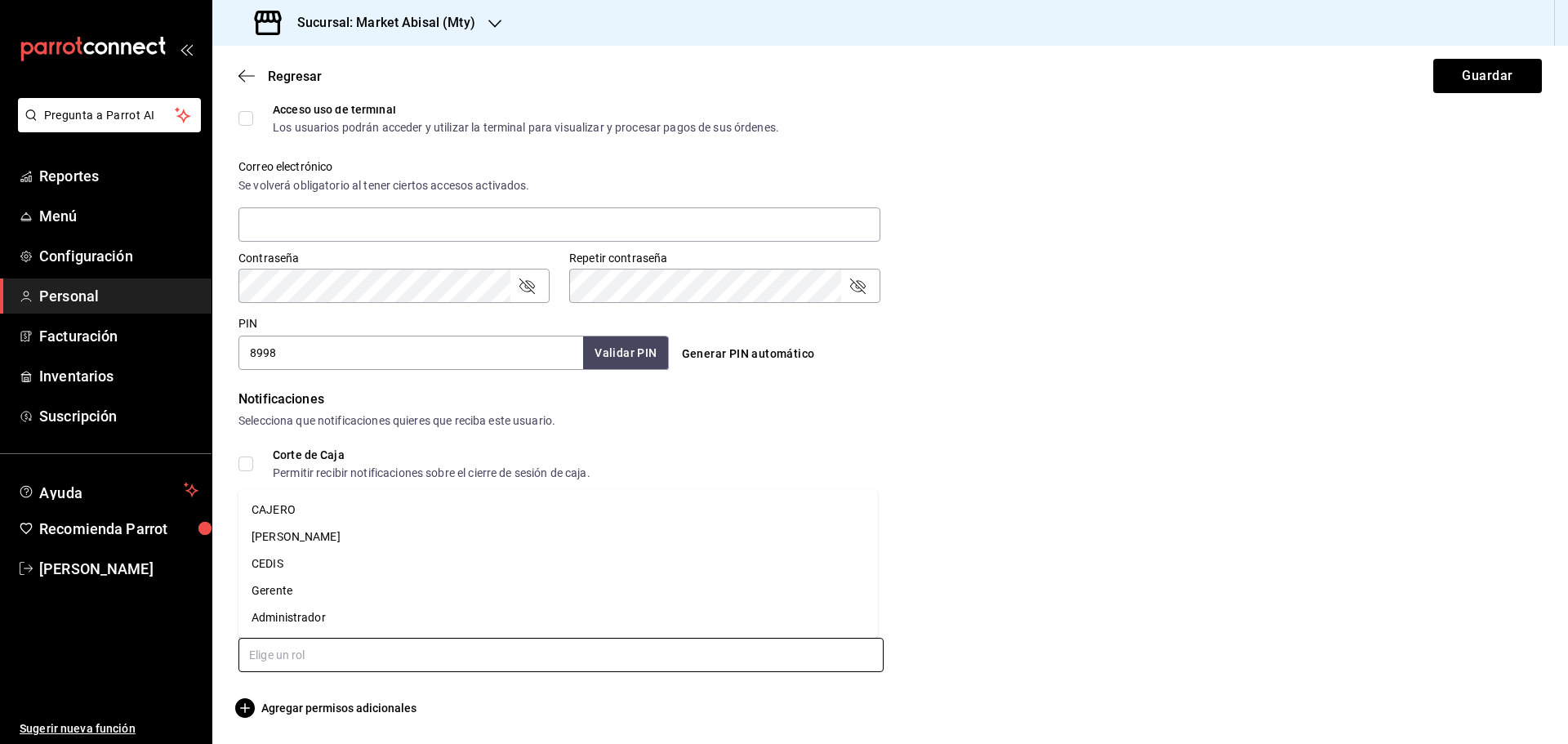
click at [292, 569] on li "CEDIS" at bounding box center [558, 564] width 639 height 27
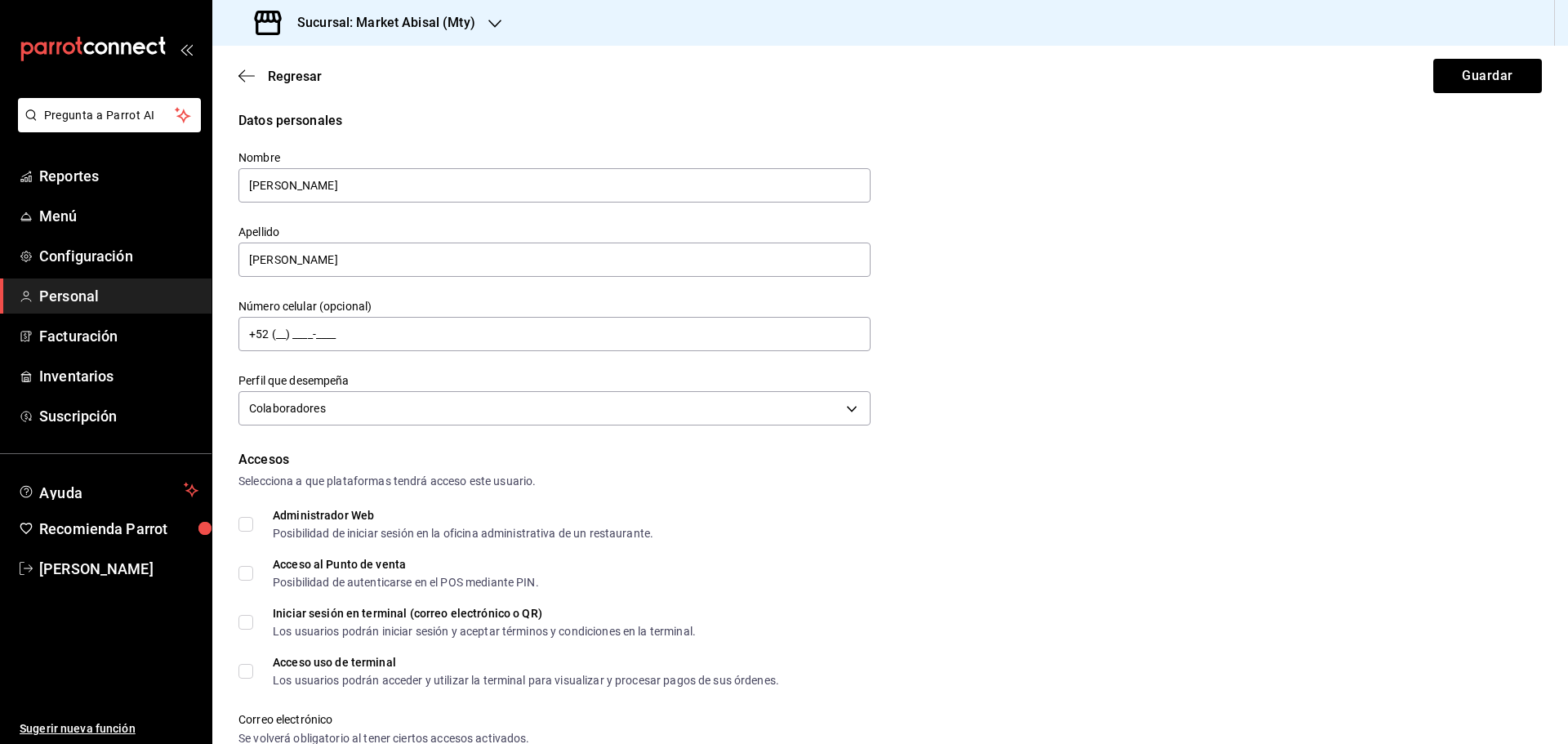
scroll to position [0, 0]
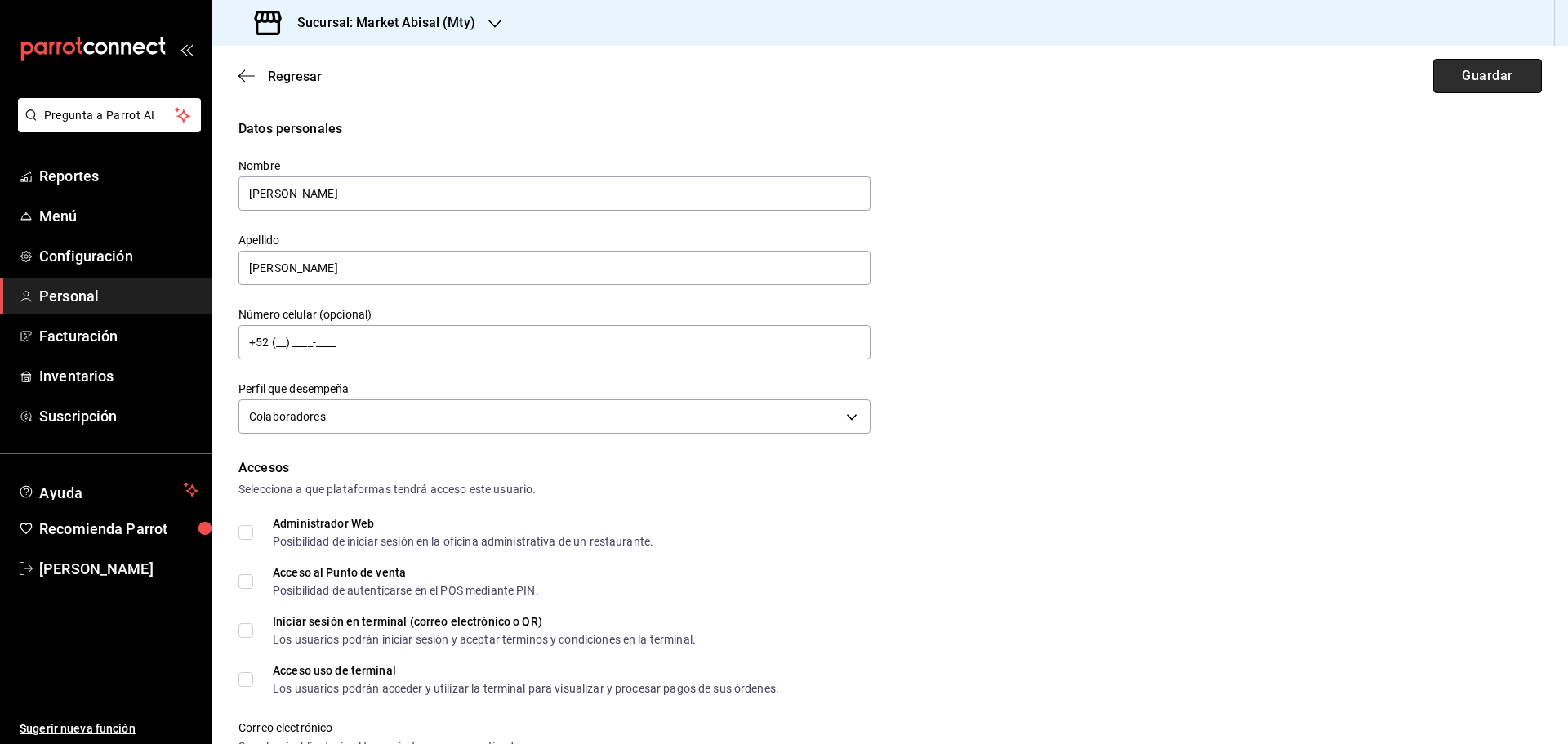
click at [1475, 86] on button "Guardar" at bounding box center [1487, 75] width 108 height 34
